Goal: Find specific page/section: Find specific page/section

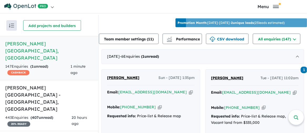
scroll to position [184, 0]
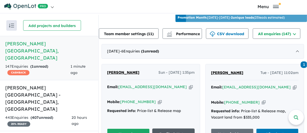
click at [170, 129] on link "Profile & Notes" at bounding box center [173, 134] width 43 height 11
